Goal: Transaction & Acquisition: Obtain resource

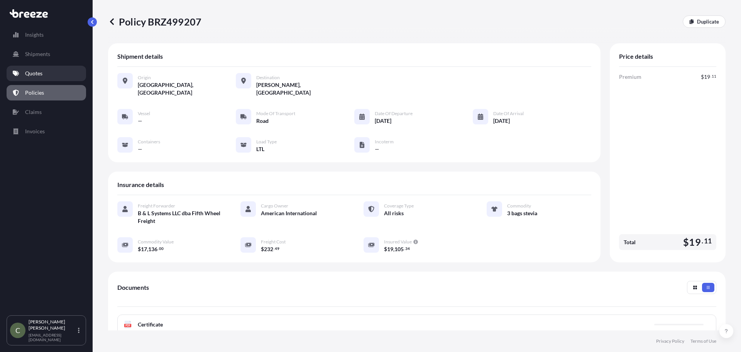
click at [32, 70] on p "Quotes" at bounding box center [33, 73] width 17 height 8
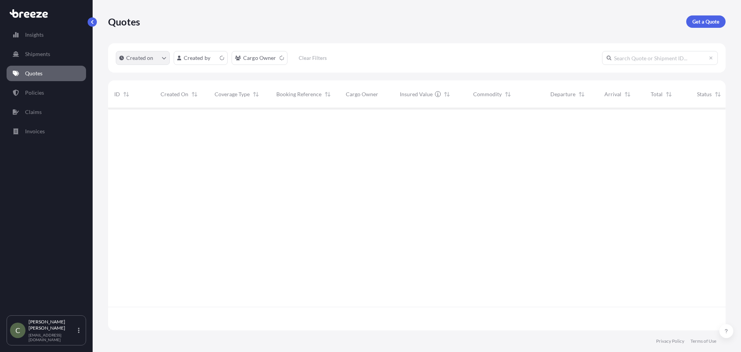
scroll to position [220, 612]
click at [695, 20] on p "Get a Quote" at bounding box center [706, 22] width 27 height 8
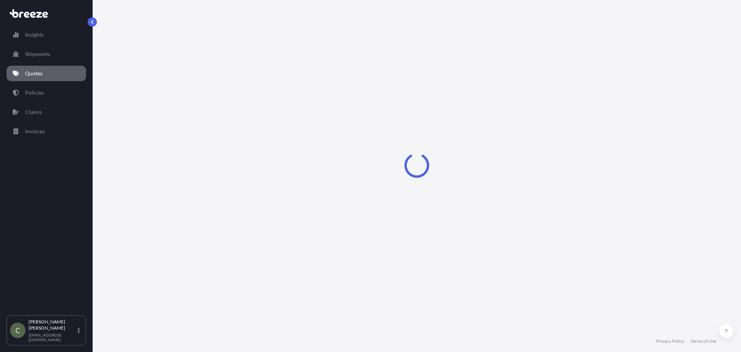
select select "Sea"
select select "1"
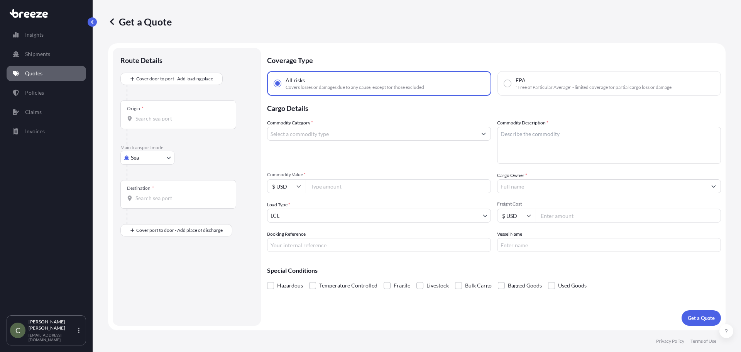
click at [165, 157] on body "Insights Shipments Quotes Policies Claims Invoices C [PERSON_NAME] [EMAIL_ADDRE…" at bounding box center [370, 176] width 741 height 352
click at [139, 203] on span "Road" at bounding box center [141, 206] width 12 height 8
select select "Road"
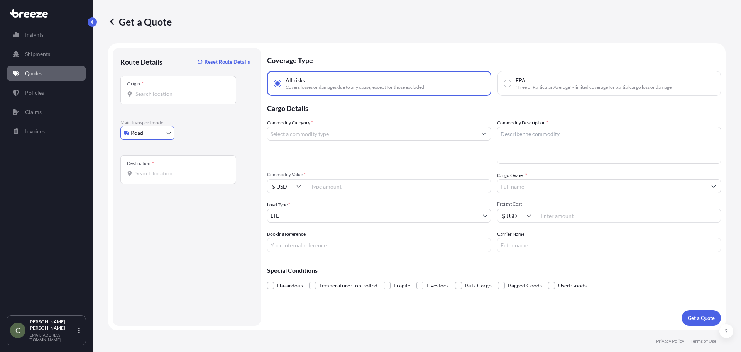
click at [147, 97] on input "Origin *" at bounding box center [180, 94] width 91 height 8
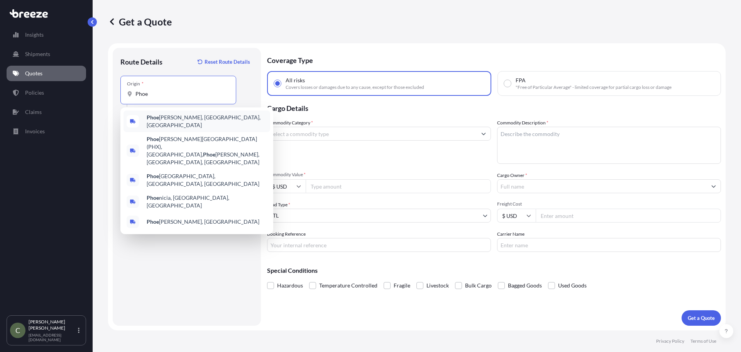
click at [154, 118] on b "Phoe" at bounding box center [153, 117] width 12 height 7
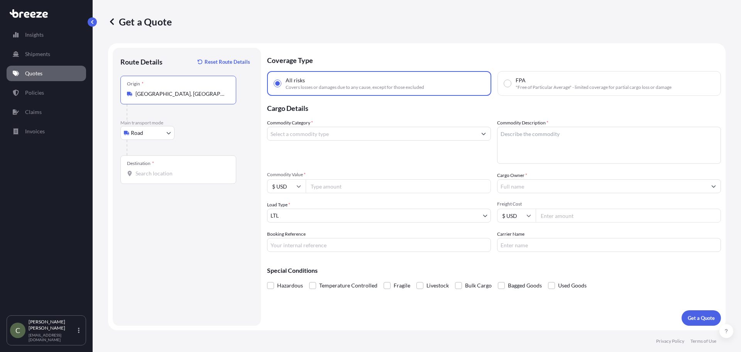
type input "[GEOGRAPHIC_DATA], [GEOGRAPHIC_DATA], [GEOGRAPHIC_DATA]"
click at [158, 186] on div "Route Details Reset Route Details Place of loading Road Road Rail Origin * [GEO…" at bounding box center [186, 187] width 133 height 262
click at [154, 177] on div "Destination *" at bounding box center [178, 169] width 116 height 29
click at [154, 177] on input "Destination *" at bounding box center [180, 173] width 91 height 8
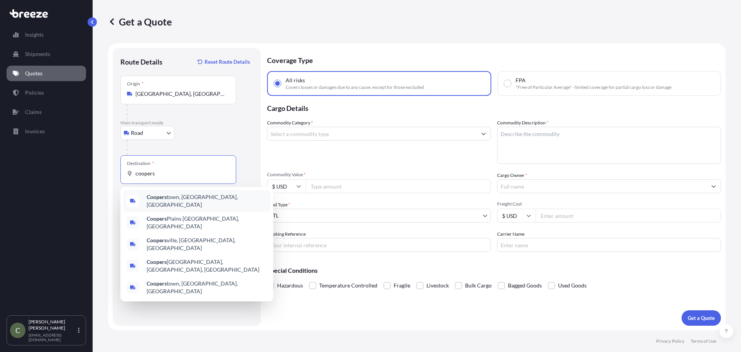
click at [158, 197] on b "Coopers" at bounding box center [157, 196] width 20 height 7
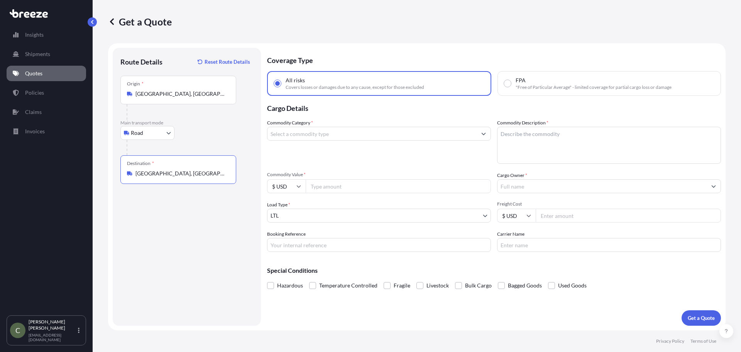
type input "[GEOGRAPHIC_DATA], [GEOGRAPHIC_DATA], [GEOGRAPHIC_DATA]"
click at [379, 133] on input "Commodity Category *" at bounding box center [372, 134] width 209 height 14
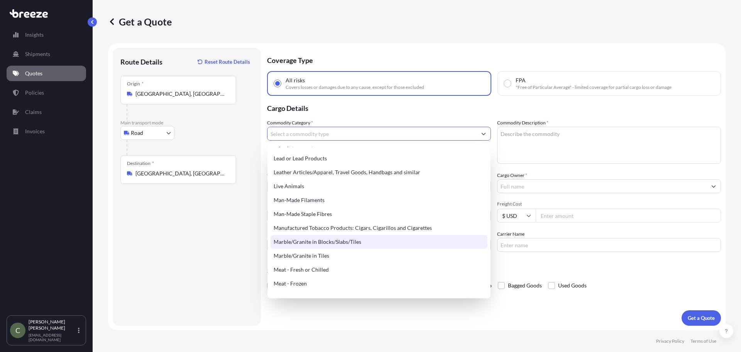
scroll to position [1042, 0]
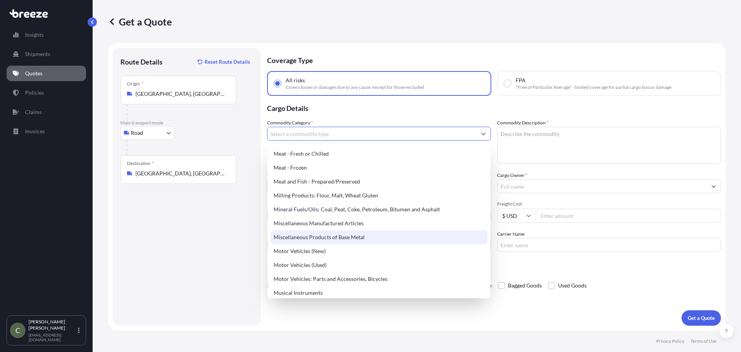
click at [352, 234] on div "Miscellaneous Products of Base Metal" at bounding box center [379, 237] width 217 height 14
type input "Miscellaneous Products of Base Metal"
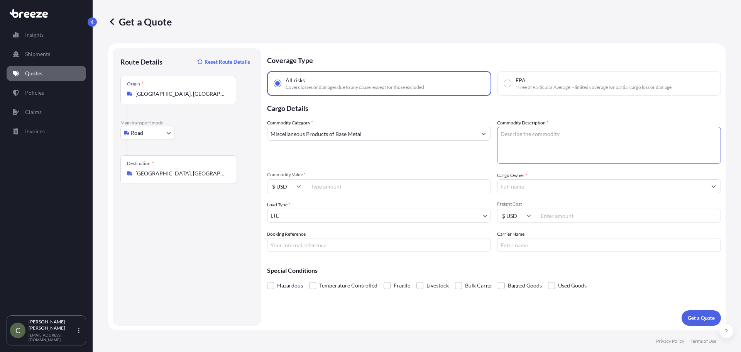
click at [522, 142] on textarea "Commodity Description *" at bounding box center [609, 145] width 224 height 37
type textarea "Dough Press"
click at [402, 187] on input "Commodity Value *" at bounding box center [398, 186] width 185 height 14
type input "2500"
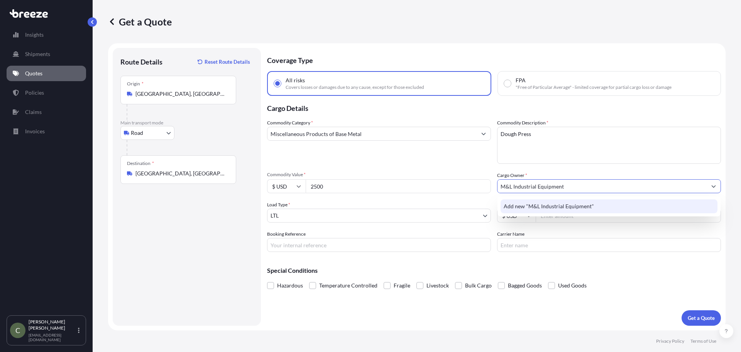
click at [542, 210] on div "Add new "M&L Industrial Equipment"" at bounding box center [609, 206] width 217 height 14
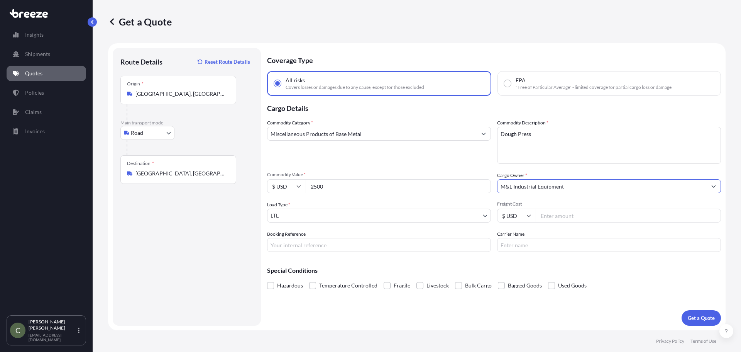
type input "M&L Industrial Equipment"
click at [544, 218] on input "Freight Cost" at bounding box center [628, 215] width 185 height 14
type input "342.75"
click at [701, 315] on p "Get a Quote" at bounding box center [701, 318] width 27 height 8
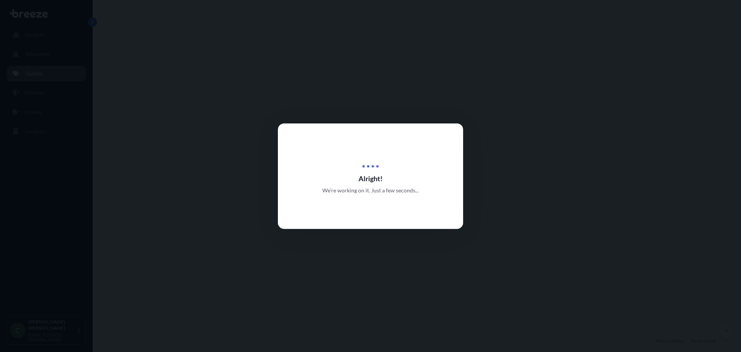
select select "Road"
select select "1"
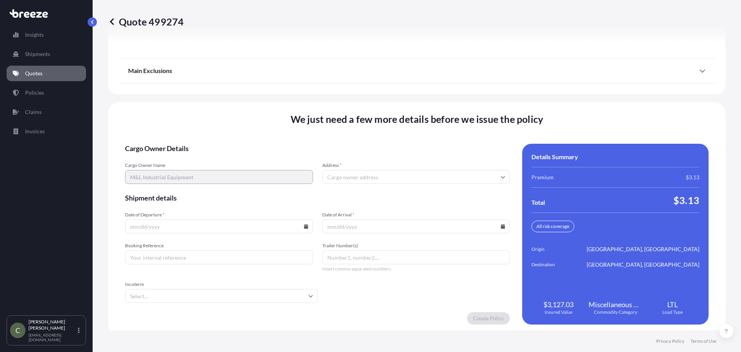
scroll to position [996, 0]
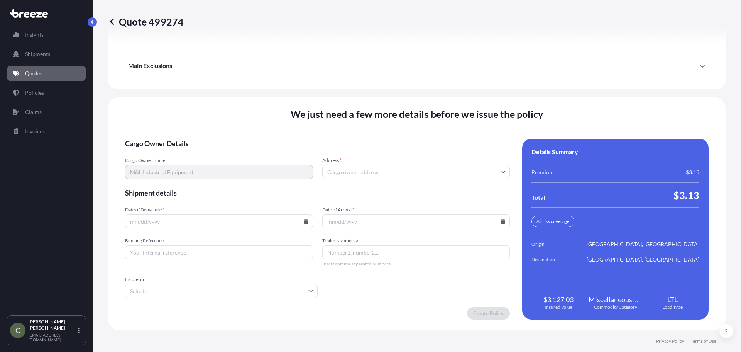
click at [343, 168] on input "Address *" at bounding box center [416, 172] width 188 height 14
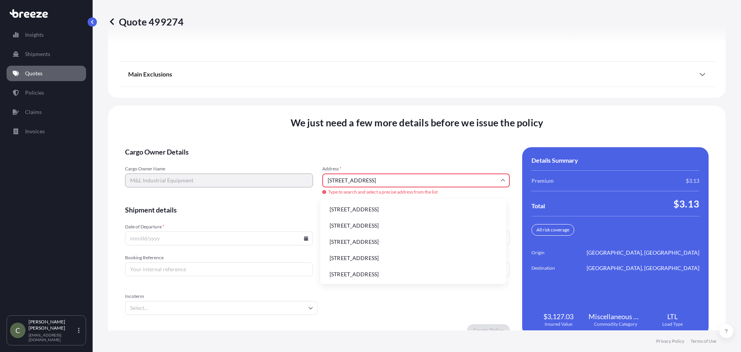
click at [351, 208] on li "[STREET_ADDRESS]" at bounding box center [413, 209] width 180 height 15
click at [281, 237] on input "Date of Departure *" at bounding box center [219, 238] width 188 height 14
type input "[STREET_ADDRESS]"
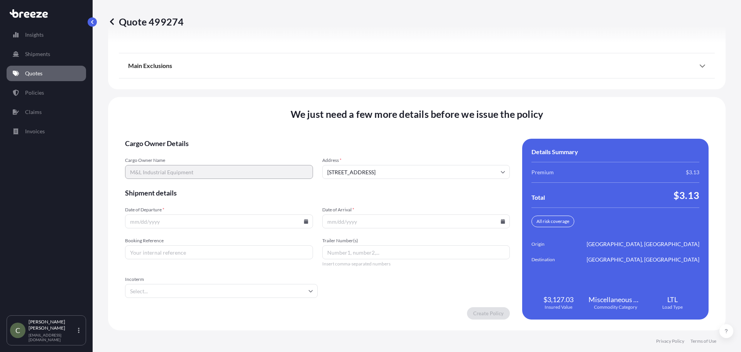
click at [304, 222] on icon at bounding box center [306, 221] width 4 height 5
click at [220, 151] on button "18" at bounding box center [218, 152] width 12 height 12
type input "[DATE]"
click at [501, 220] on icon at bounding box center [503, 221] width 5 height 5
click at [417, 167] on button "25" at bounding box center [413, 167] width 12 height 12
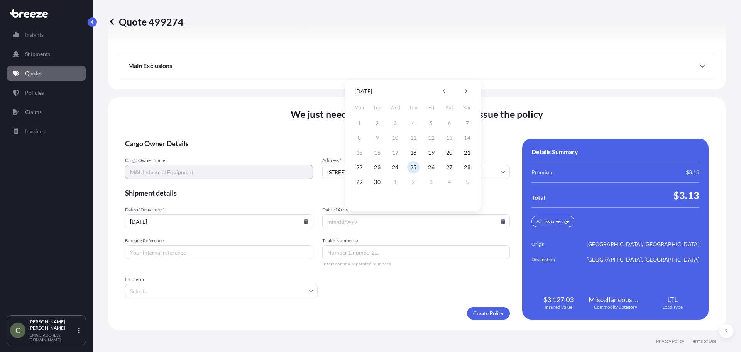
type input "[DATE]"
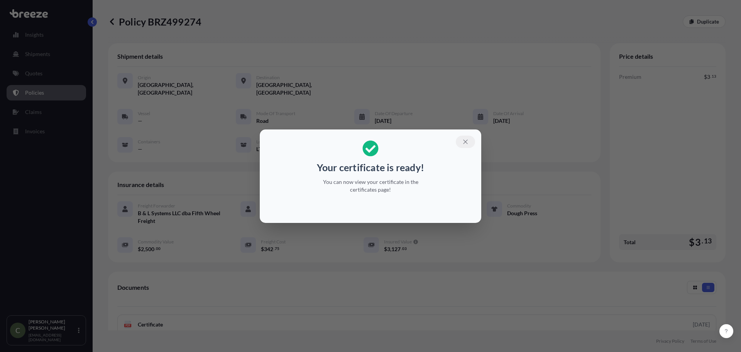
click at [464, 139] on icon "button" at bounding box center [465, 141] width 7 height 7
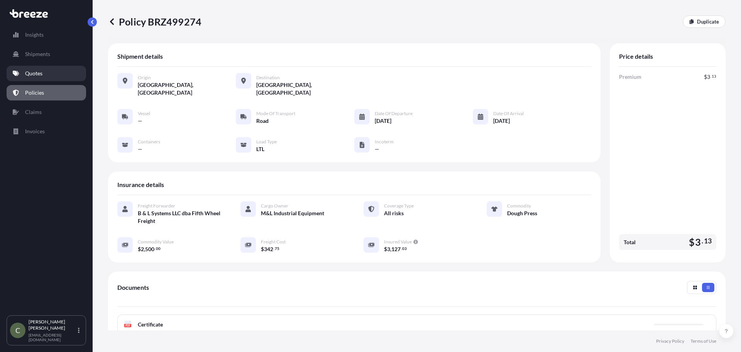
click at [33, 73] on p "Quotes" at bounding box center [33, 73] width 17 height 8
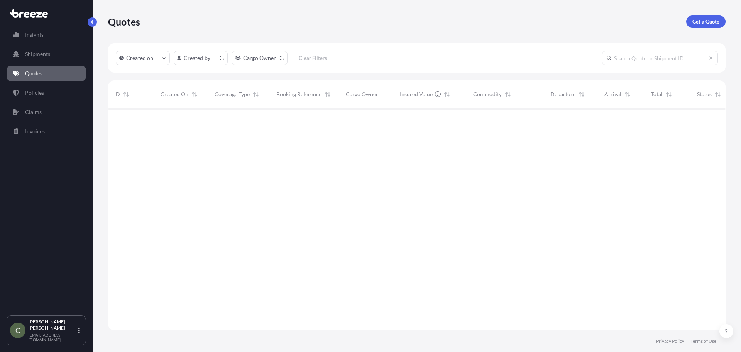
scroll to position [220, 612]
click at [701, 20] on p "Get a Quote" at bounding box center [706, 22] width 27 height 8
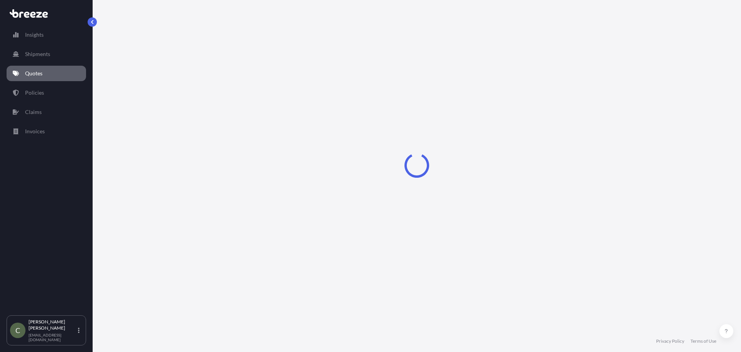
select select "Sea"
select select "1"
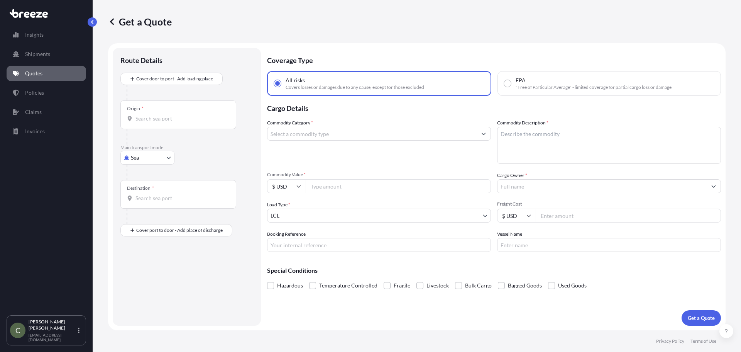
click at [163, 156] on body "Insights Shipments Quotes Policies Claims Invoices C [PERSON_NAME] [EMAIL_ADDRE…" at bounding box center [370, 176] width 741 height 352
click at [148, 204] on div "Road" at bounding box center [148, 205] width 48 height 14
select select "Road"
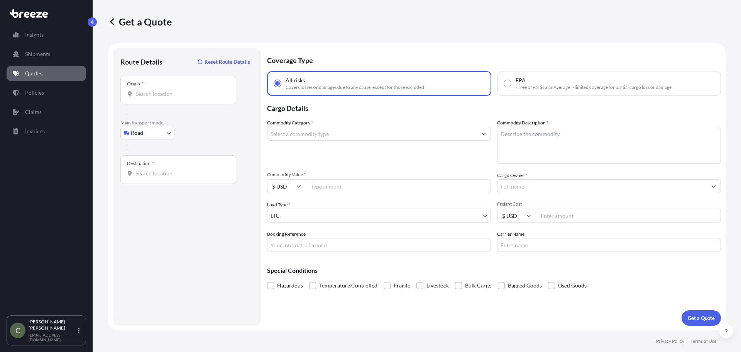
click at [166, 101] on div "Origin *" at bounding box center [178, 90] width 116 height 29
click at [166, 98] on input "Origin *" at bounding box center [180, 94] width 91 height 8
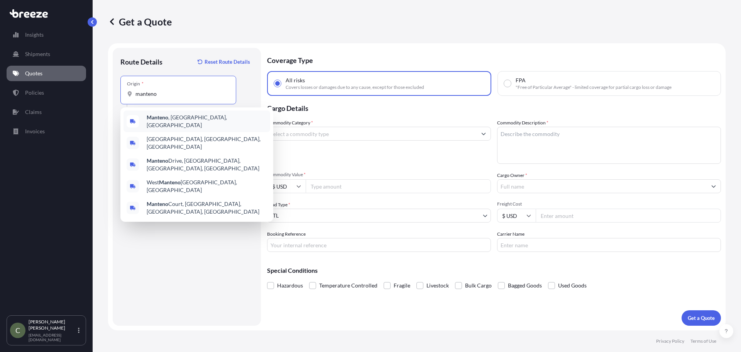
click at [168, 123] on span "Manteno , [GEOGRAPHIC_DATA], [GEOGRAPHIC_DATA]" at bounding box center [207, 120] width 120 height 15
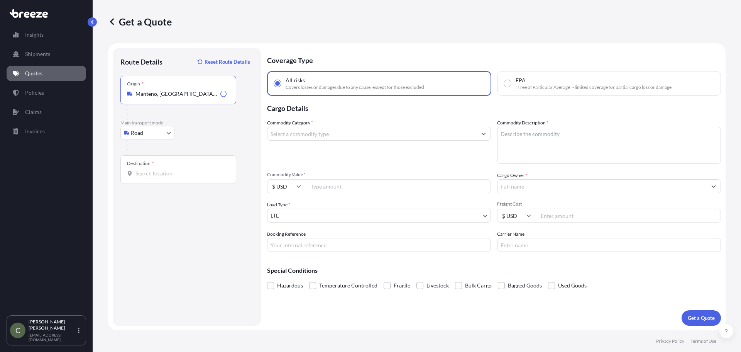
type input "Manteno, [GEOGRAPHIC_DATA], [GEOGRAPHIC_DATA]"
click at [163, 169] on input "Destination *" at bounding box center [180, 173] width 91 height 8
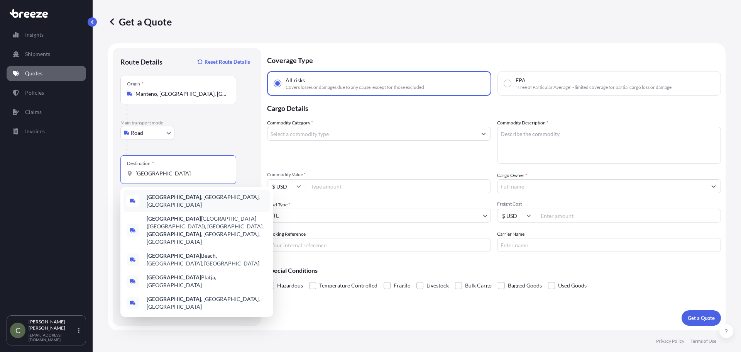
click at [167, 202] on span "[GEOGRAPHIC_DATA] , [GEOGRAPHIC_DATA], [GEOGRAPHIC_DATA]" at bounding box center [207, 200] width 120 height 15
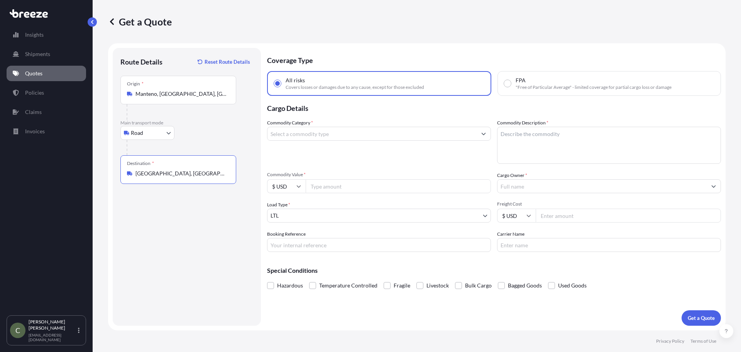
type input "[GEOGRAPHIC_DATA], [GEOGRAPHIC_DATA], [GEOGRAPHIC_DATA]"
click at [336, 132] on input "Commodity Category *" at bounding box center [372, 134] width 209 height 14
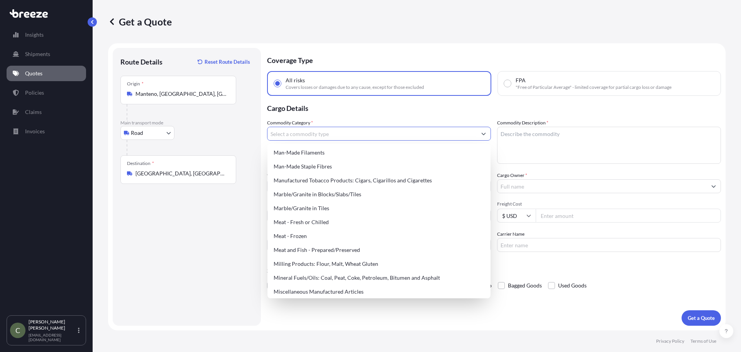
scroll to position [1009, 0]
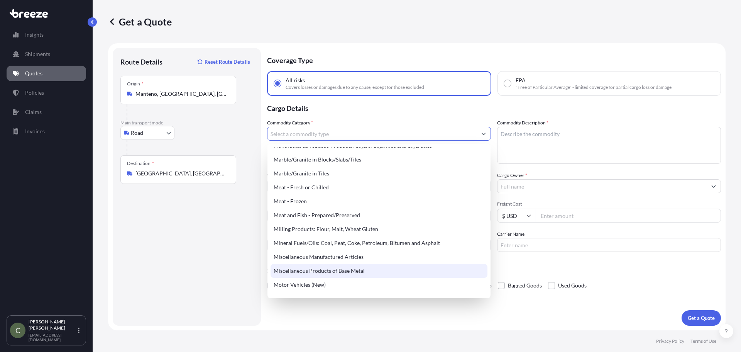
click at [359, 270] on div "Miscellaneous Products of Base Metal" at bounding box center [379, 271] width 217 height 14
type input "Miscellaneous Products of Base Metal"
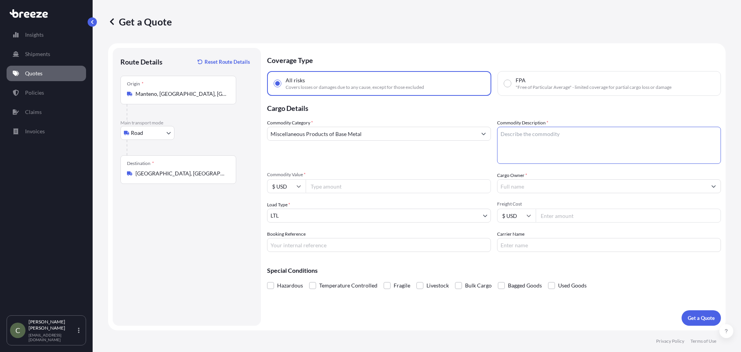
click at [519, 139] on textarea "Commodity Description *" at bounding box center [609, 145] width 224 height 37
type textarea "Twist Locks"
click at [376, 190] on input "Commodity Value *" at bounding box center [398, 186] width 185 height 14
type input "6000"
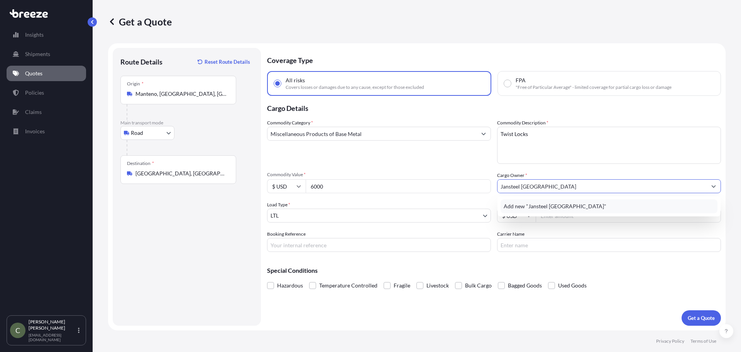
click at [576, 205] on div "Add new "Jansteel [GEOGRAPHIC_DATA]"" at bounding box center [609, 206] width 217 height 14
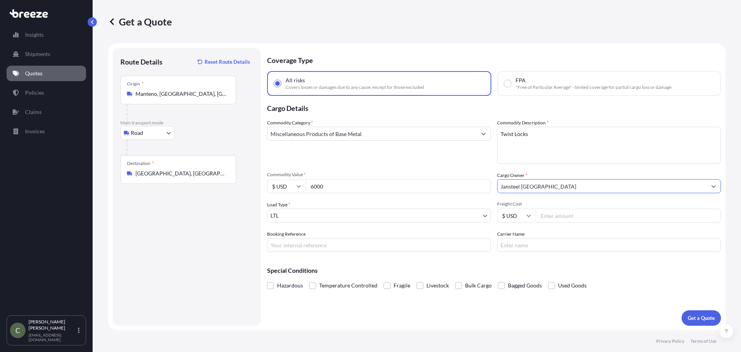
type input "Jansteel [GEOGRAPHIC_DATA]"
click at [549, 213] on input "Freight Cost" at bounding box center [628, 215] width 185 height 14
type input "448.21"
click at [703, 318] on p "Get a Quote" at bounding box center [701, 318] width 27 height 8
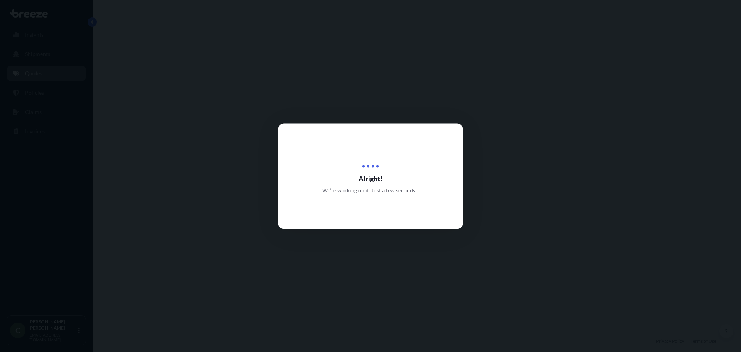
select select "Road"
select select "1"
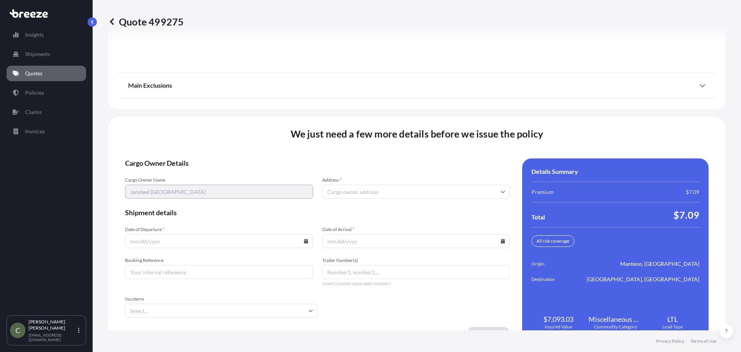
scroll to position [996, 0]
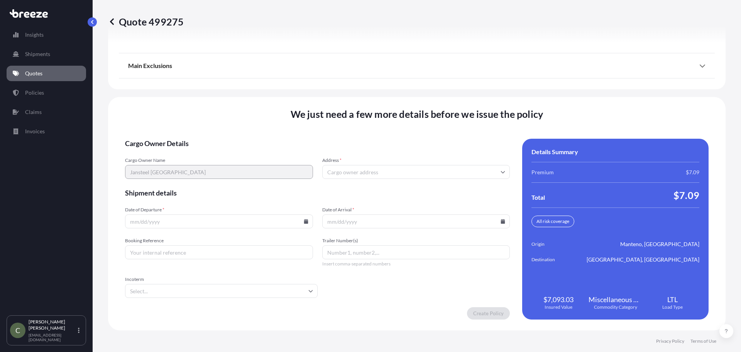
click at [345, 173] on input "Address *" at bounding box center [416, 172] width 188 height 14
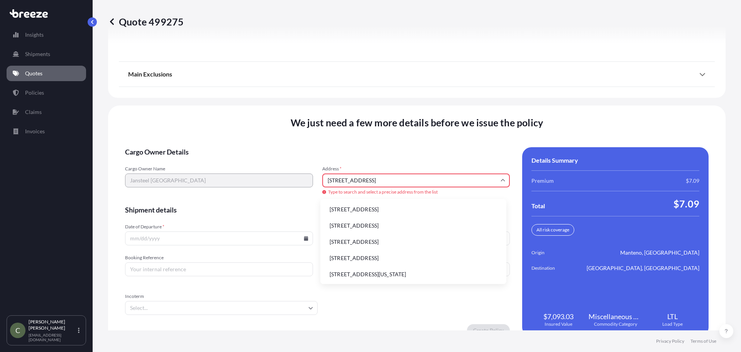
click at [354, 210] on li "[STREET_ADDRESS]" at bounding box center [413, 209] width 180 height 15
type input "[STREET_ADDRESS]"
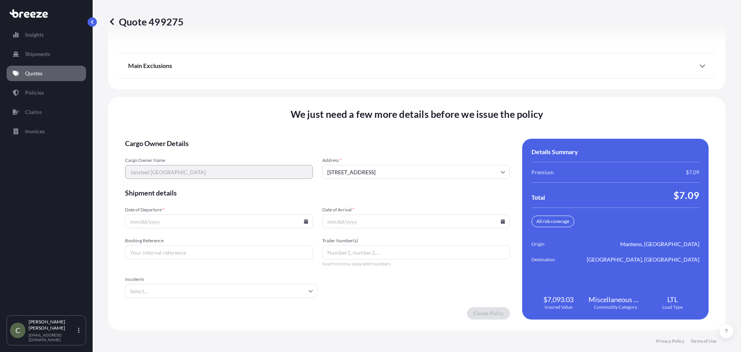
click at [250, 221] on input "Date of Departure *" at bounding box center [219, 221] width 188 height 14
click at [304, 222] on icon at bounding box center [306, 221] width 4 height 5
click at [200, 150] on button "17" at bounding box center [200, 152] width 12 height 12
type input "[DATE]"
click at [501, 222] on icon at bounding box center [503, 221] width 4 height 5
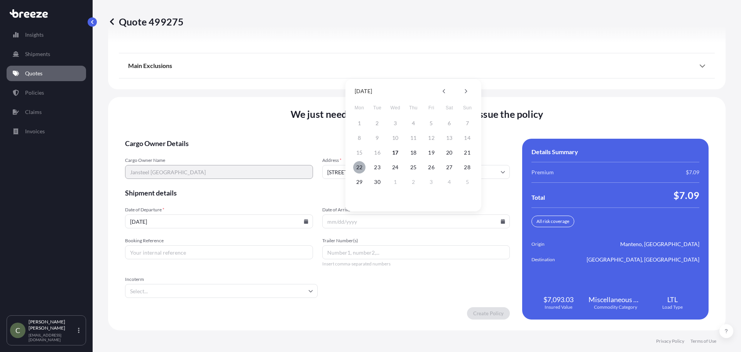
click at [360, 166] on button "22" at bounding box center [359, 167] width 12 height 12
type input "[DATE]"
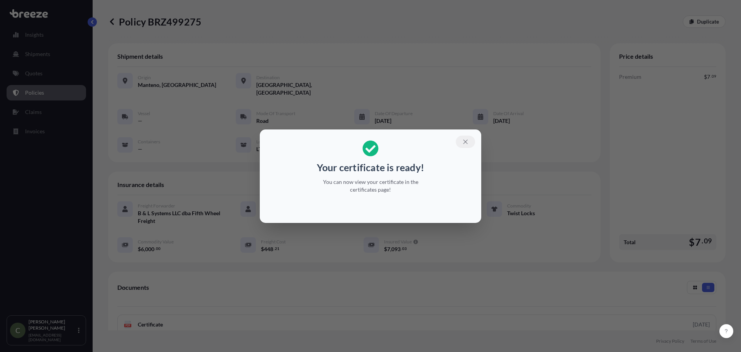
click at [462, 141] on icon "button" at bounding box center [465, 141] width 7 height 7
